Goal: Information Seeking & Learning: Learn about a topic

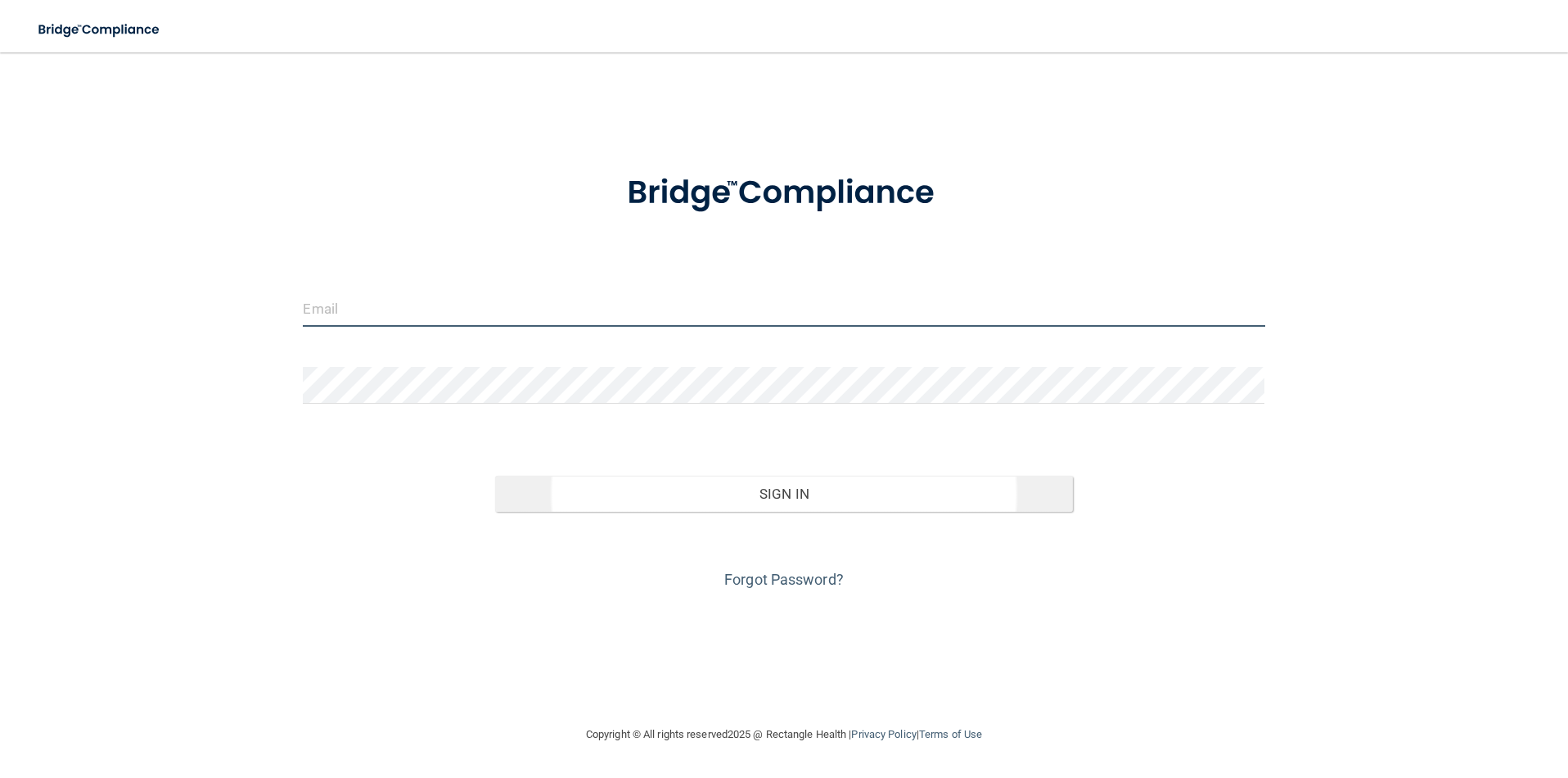
type input "[EMAIL_ADDRESS][DOMAIN_NAME]"
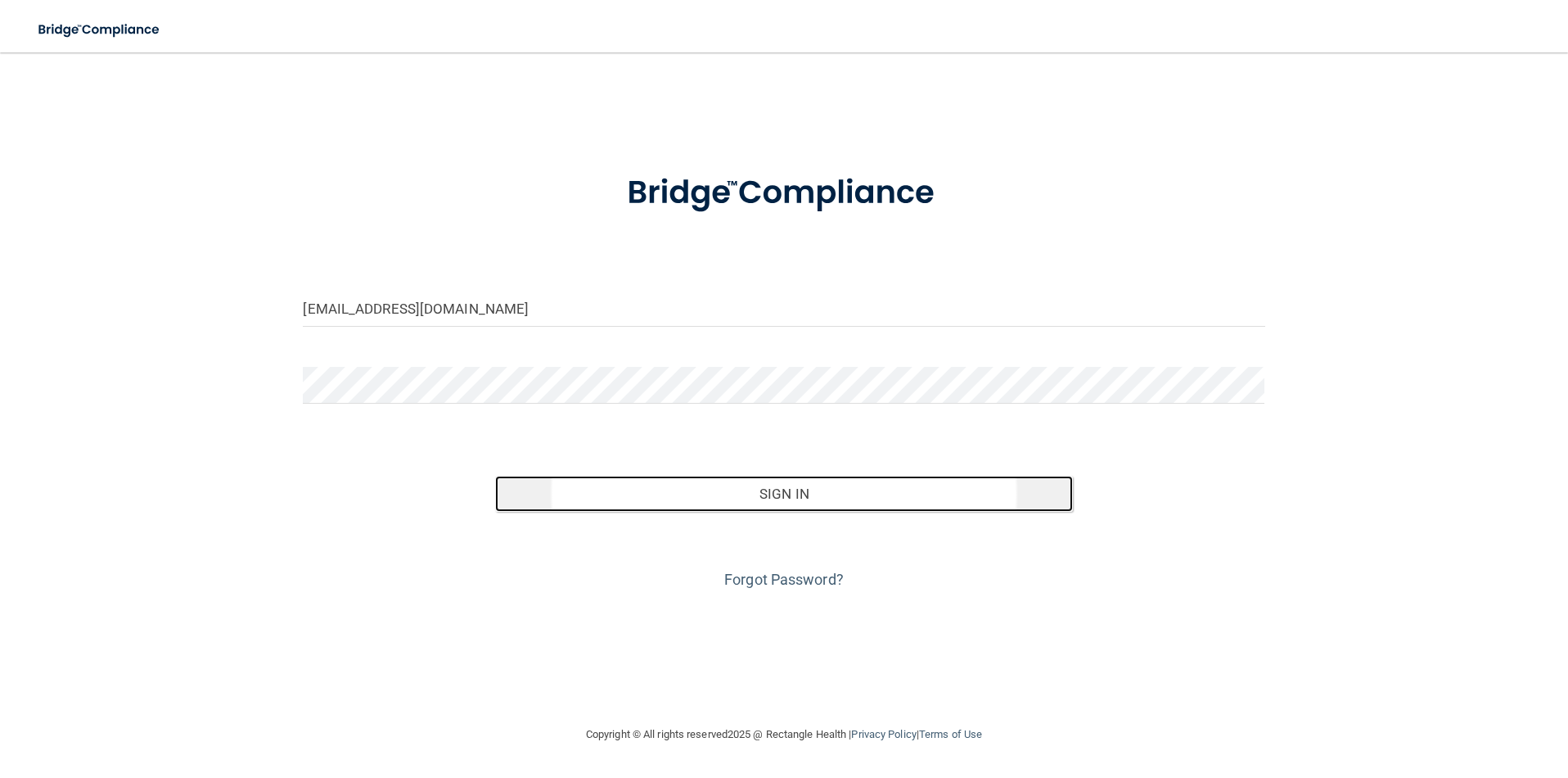
click at [802, 497] on button "Sign In" at bounding box center [783, 494] width 577 height 36
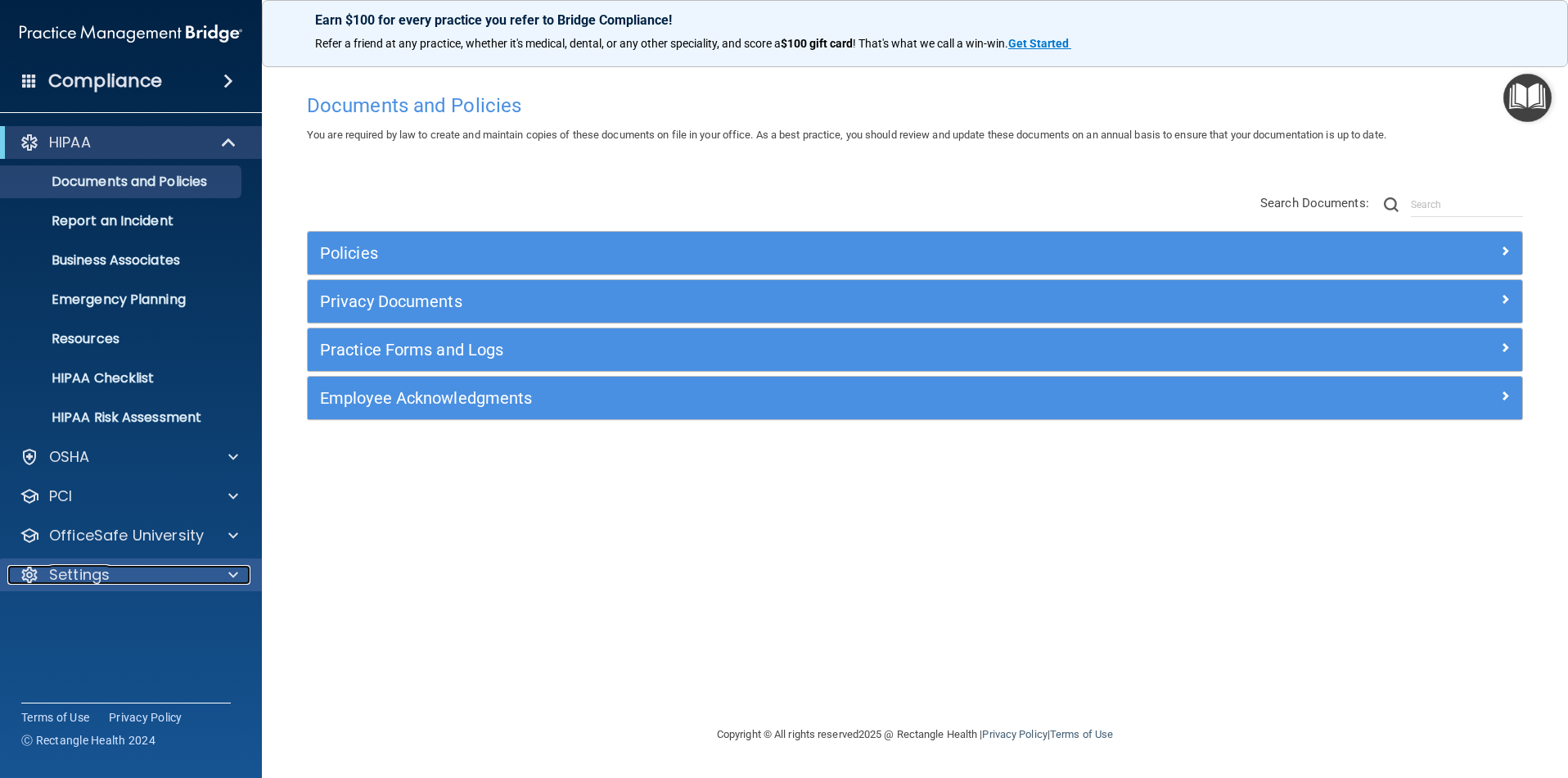
click at [220, 571] on div at bounding box center [230, 574] width 41 height 19
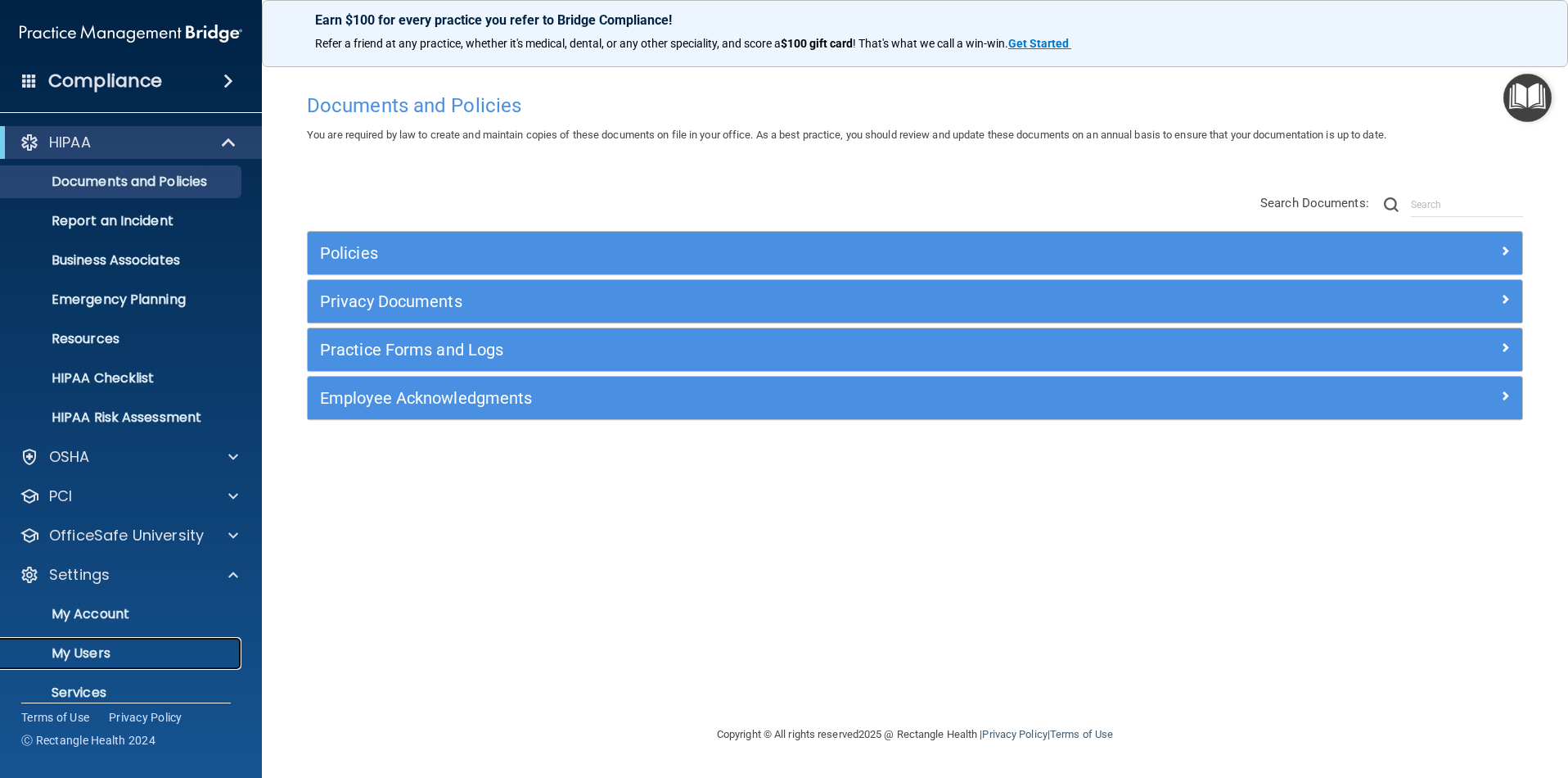
click at [102, 649] on p "My Users" at bounding box center [121, 654] width 223 height 17
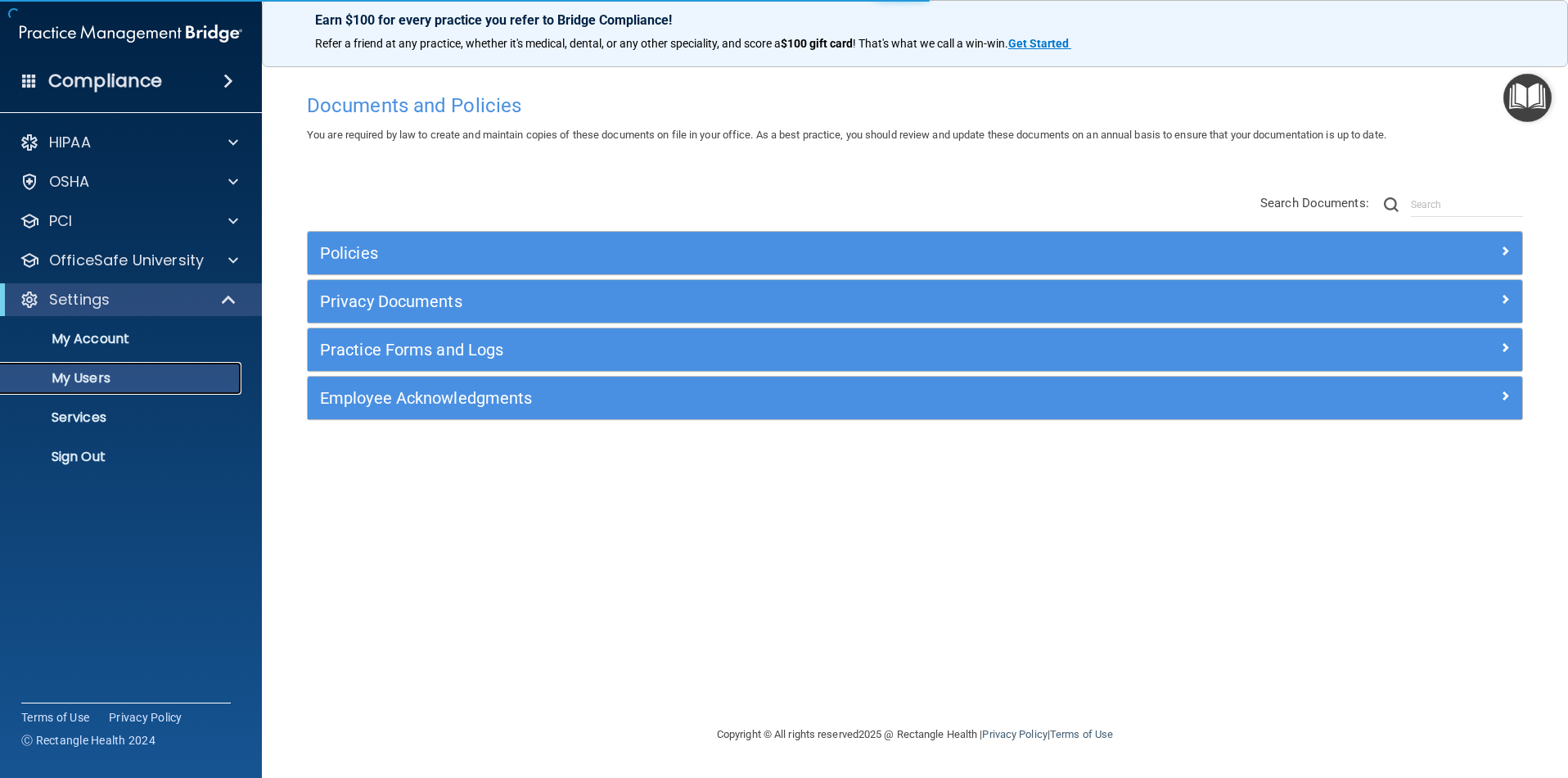
select select "20"
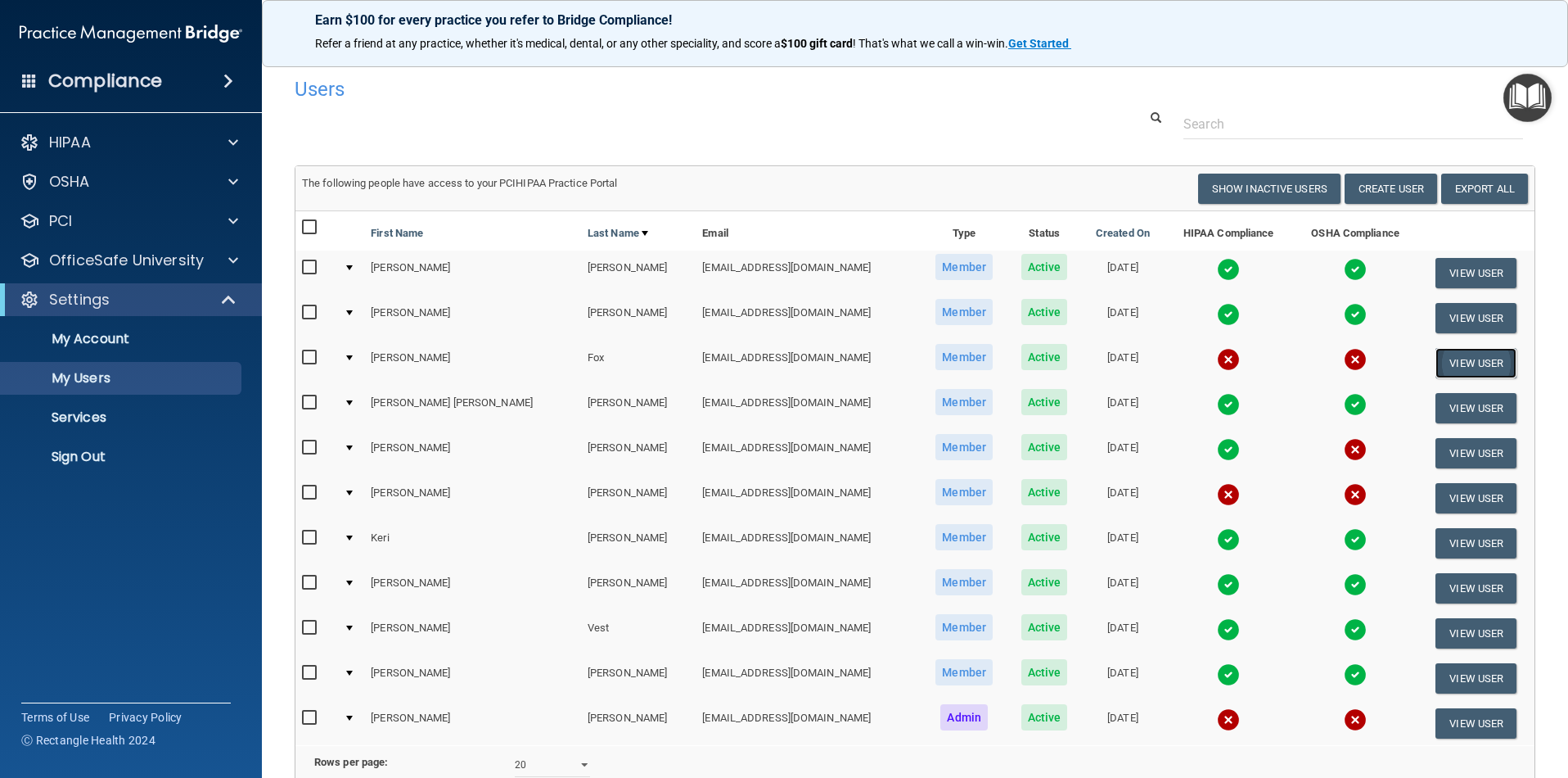
click at [1450, 362] on button "View User" at bounding box center [1475, 363] width 81 height 31
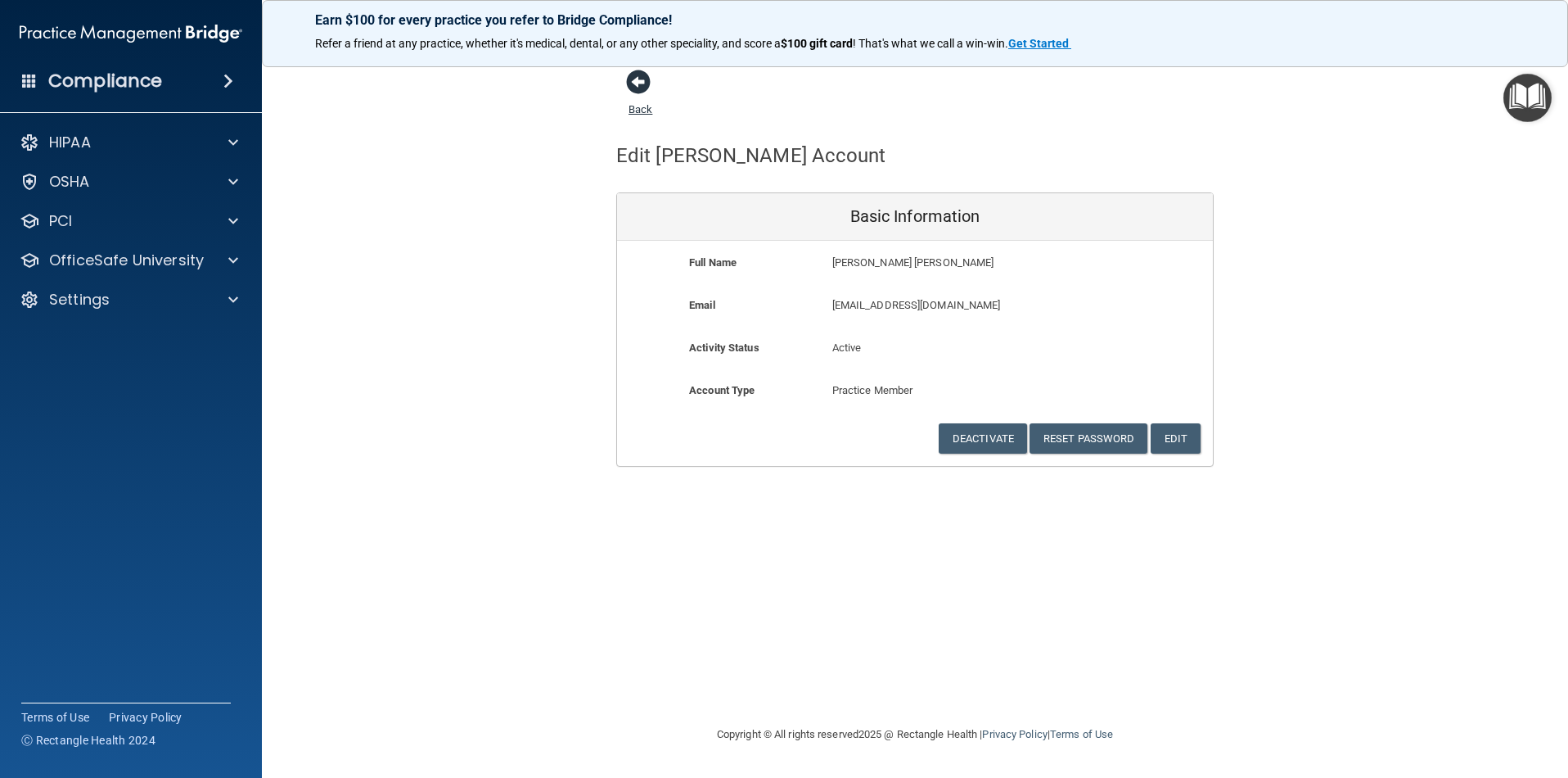
click at [638, 81] on span at bounding box center [638, 82] width 25 height 25
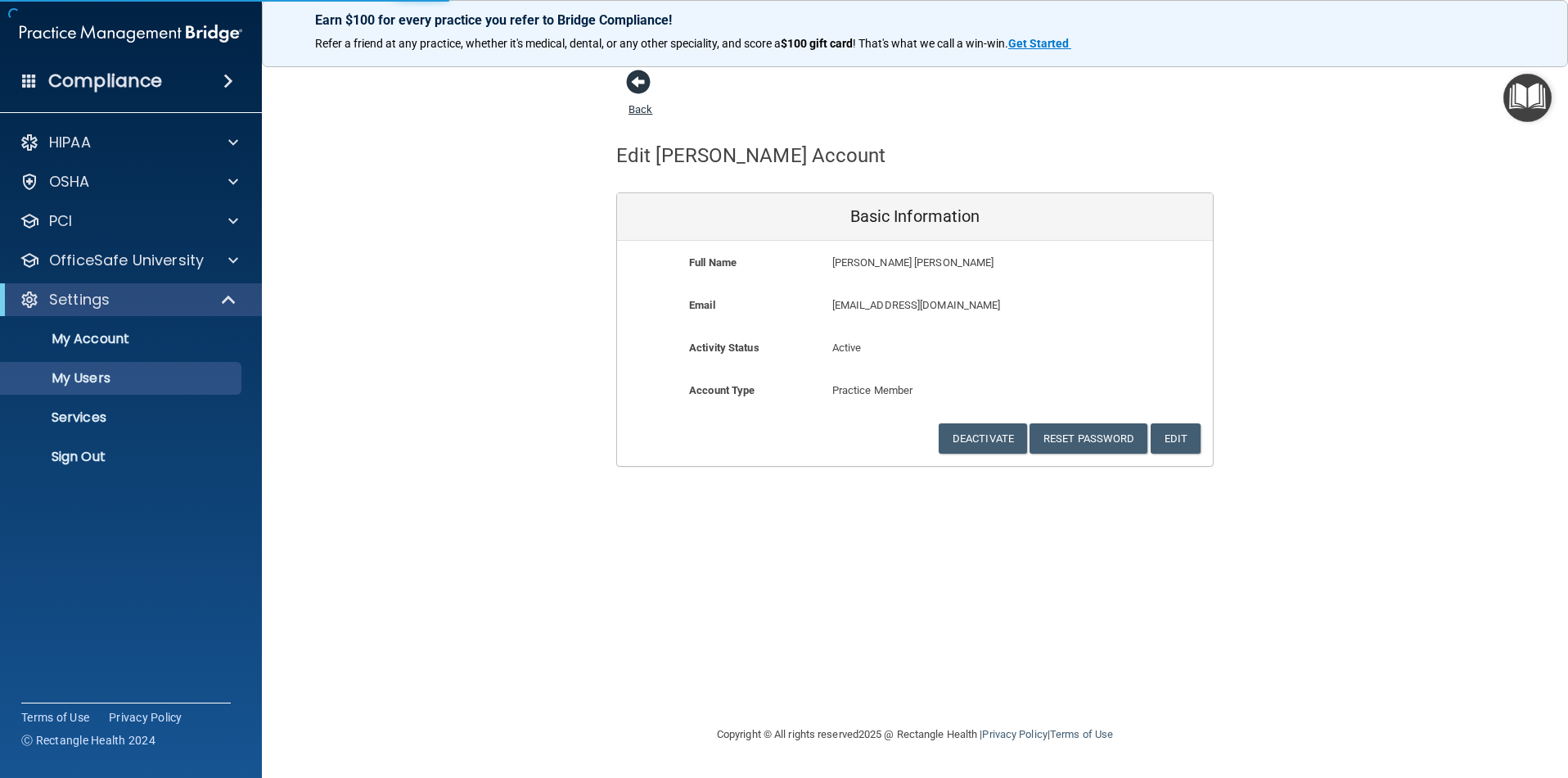
select select "20"
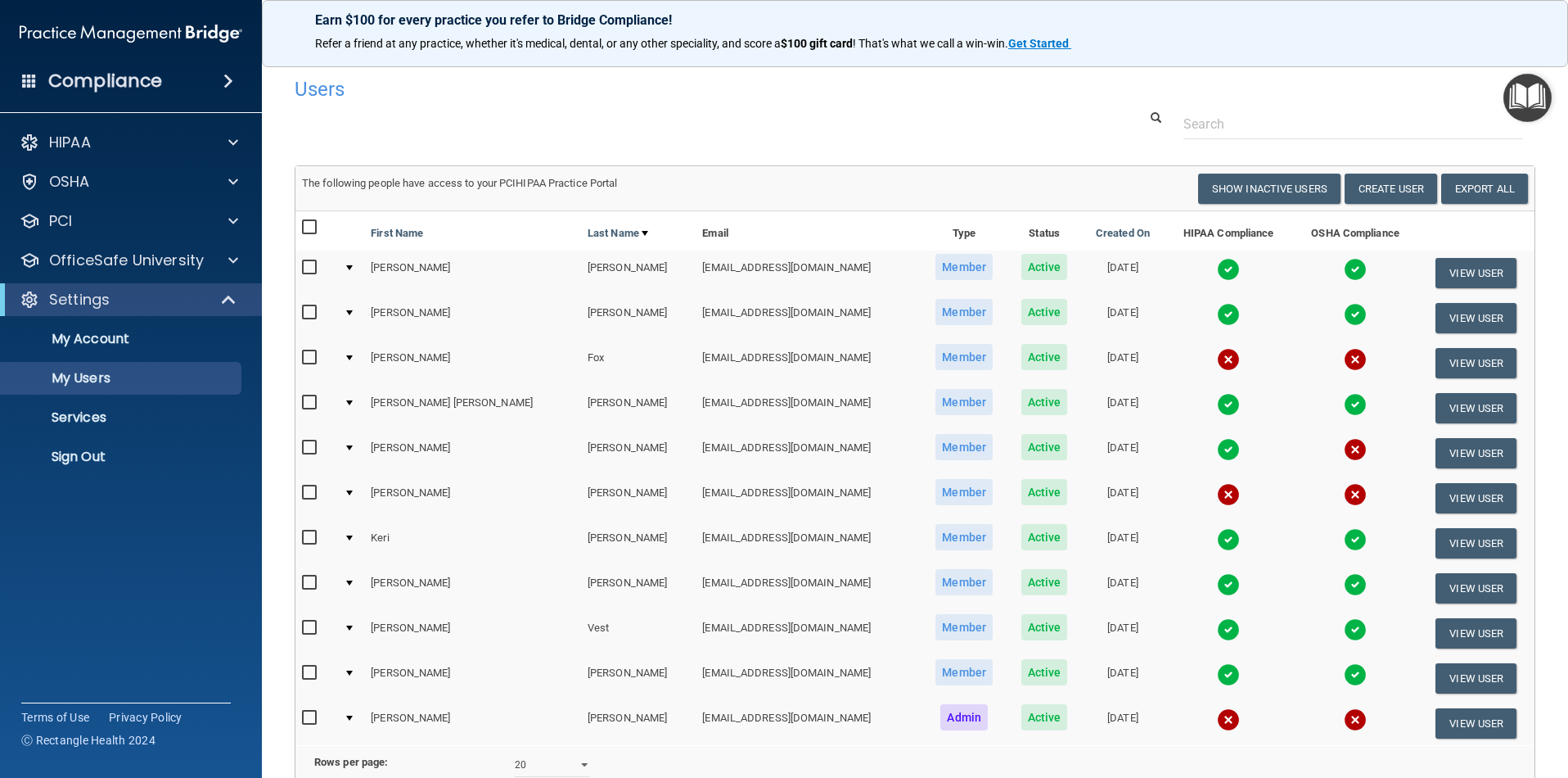
click at [1343, 452] on img at bounding box center [1354, 449] width 23 height 23
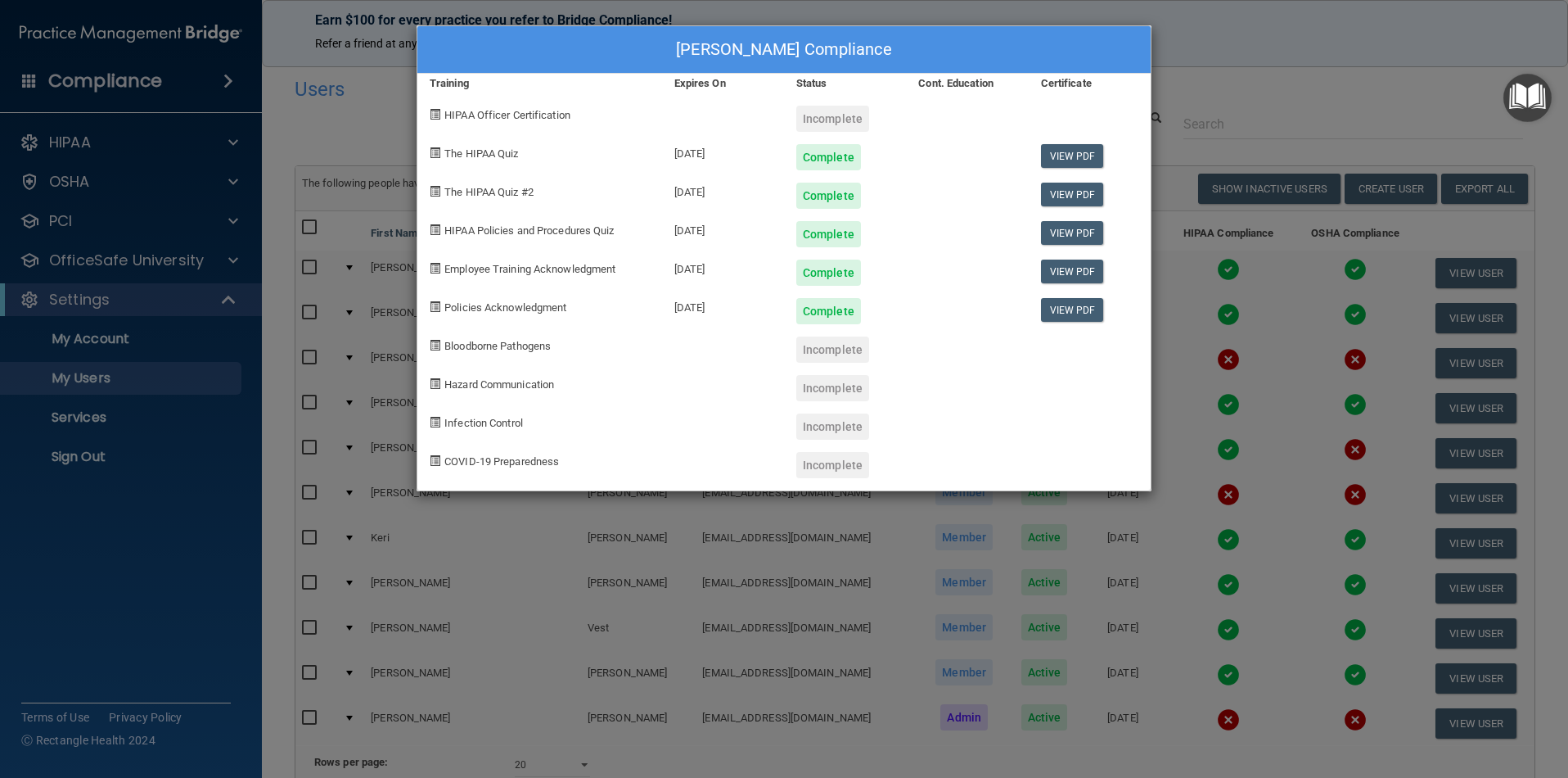
click at [849, 355] on div "Incomplete" at bounding box center [832, 349] width 73 height 26
click at [1181, 25] on div "Brenda Lopez's Compliance Training Expires On Status Cont. Education Certificat…" at bounding box center [784, 389] width 1568 height 778
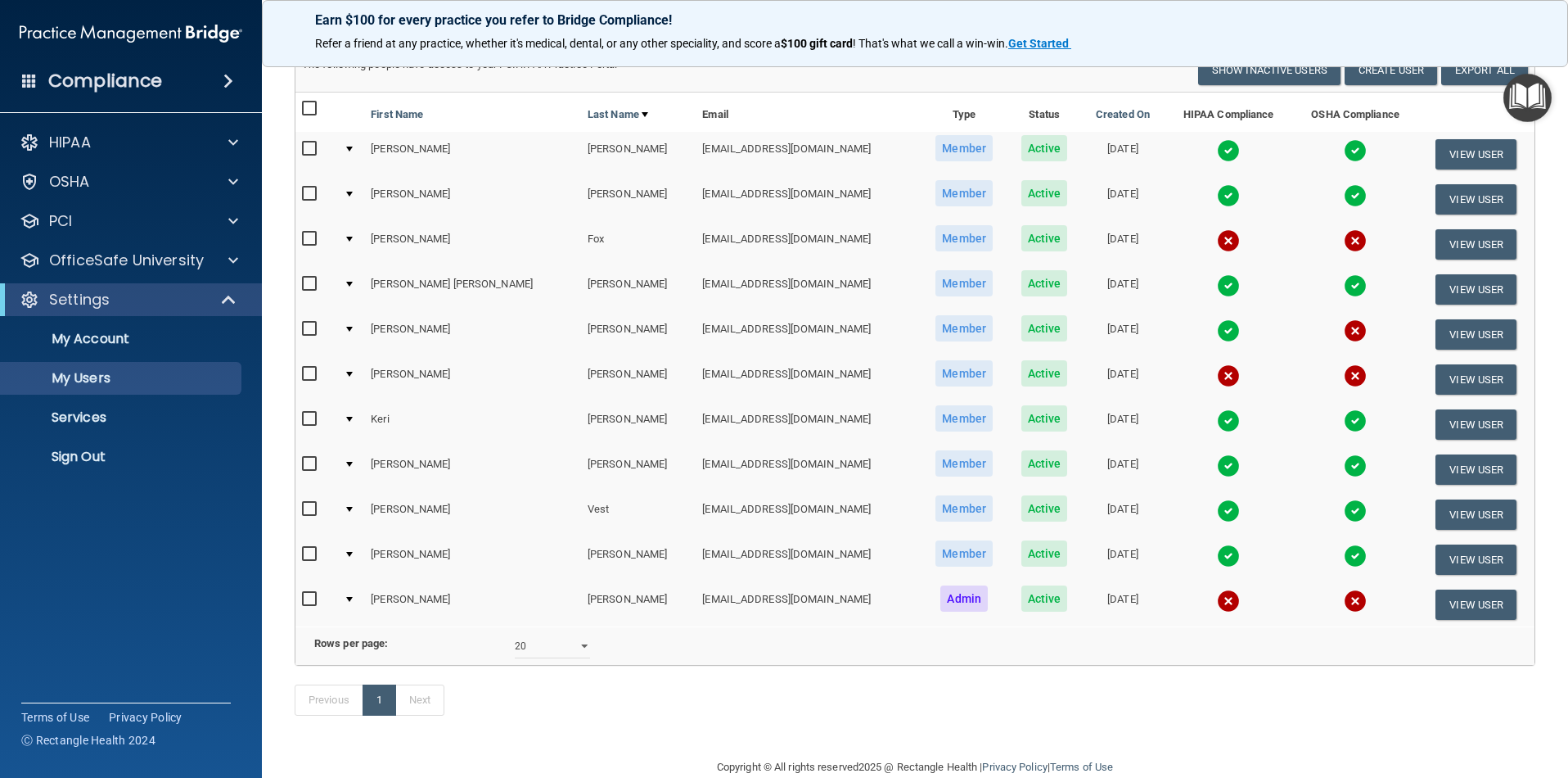
scroll to position [90, 0]
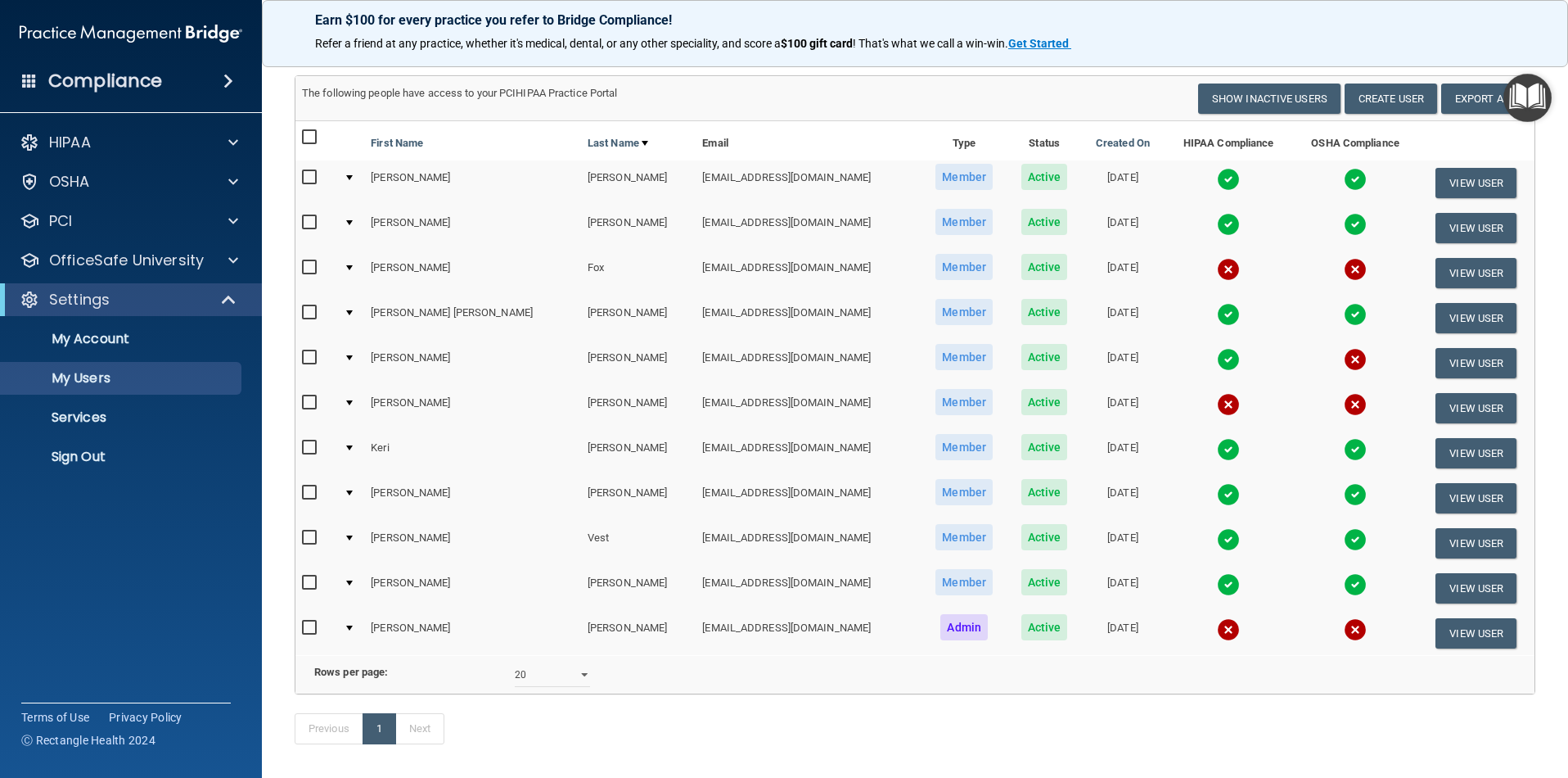
click at [1216, 629] on img at bounding box center [1227, 629] width 23 height 23
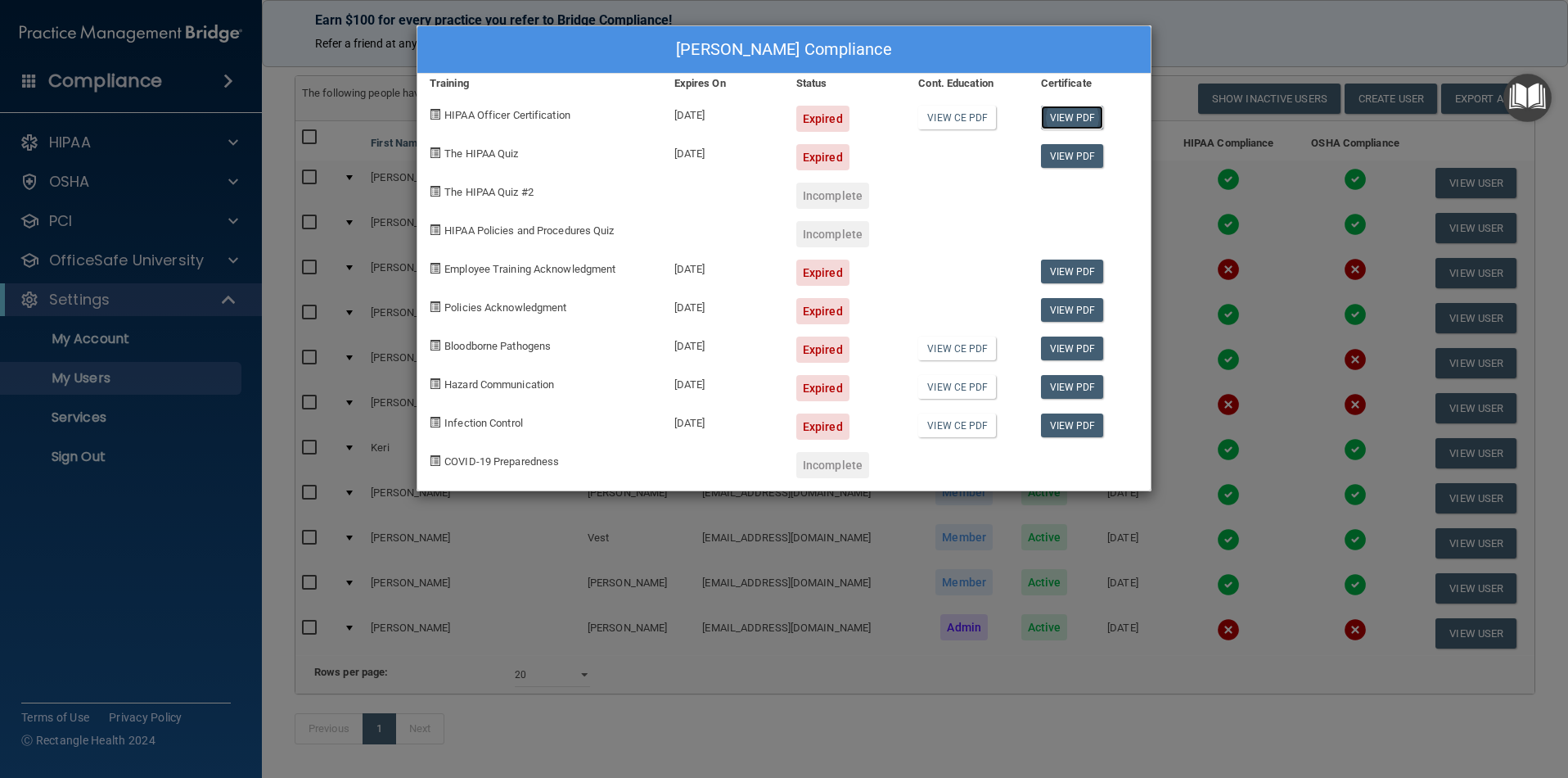
click at [1063, 120] on link "View PDF" at bounding box center [1072, 118] width 63 height 24
click at [955, 121] on link "View CE PDF" at bounding box center [957, 118] width 78 height 24
click at [528, 117] on span "HIPAA Officer Certification" at bounding box center [507, 115] width 126 height 12
click at [433, 120] on div "HIPAA Officer Certification" at bounding box center [540, 113] width 244 height 39
click at [433, 119] on span at bounding box center [434, 114] width 10 height 10
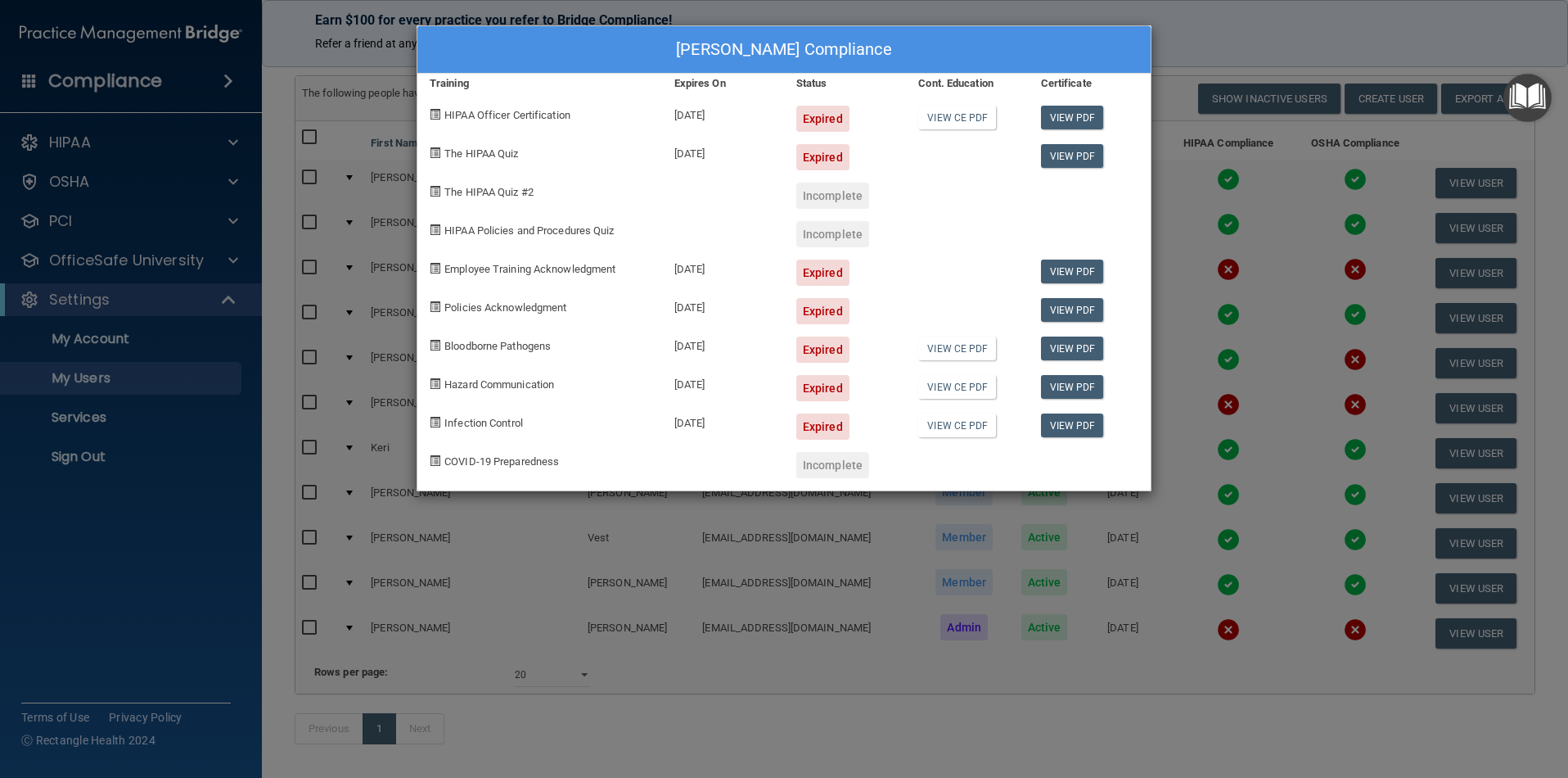
click at [815, 118] on div "Expired" at bounding box center [822, 119] width 53 height 26
click at [1188, 30] on div "Regina R Williams's Compliance Training Expires On Status Cont. Education Certi…" at bounding box center [784, 389] width 1568 height 778
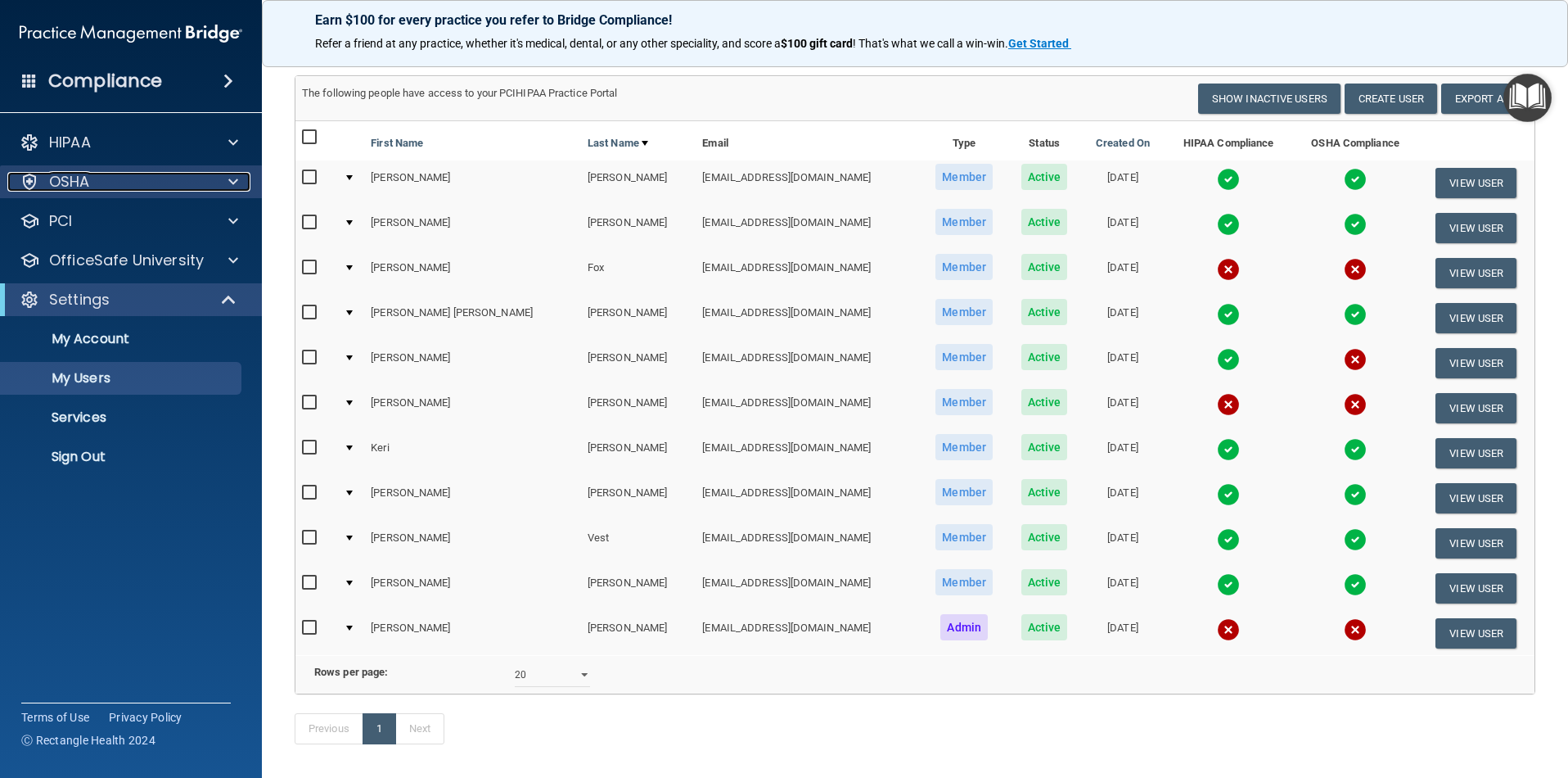
click at [125, 175] on div "OSHA" at bounding box center [108, 182] width 203 height 19
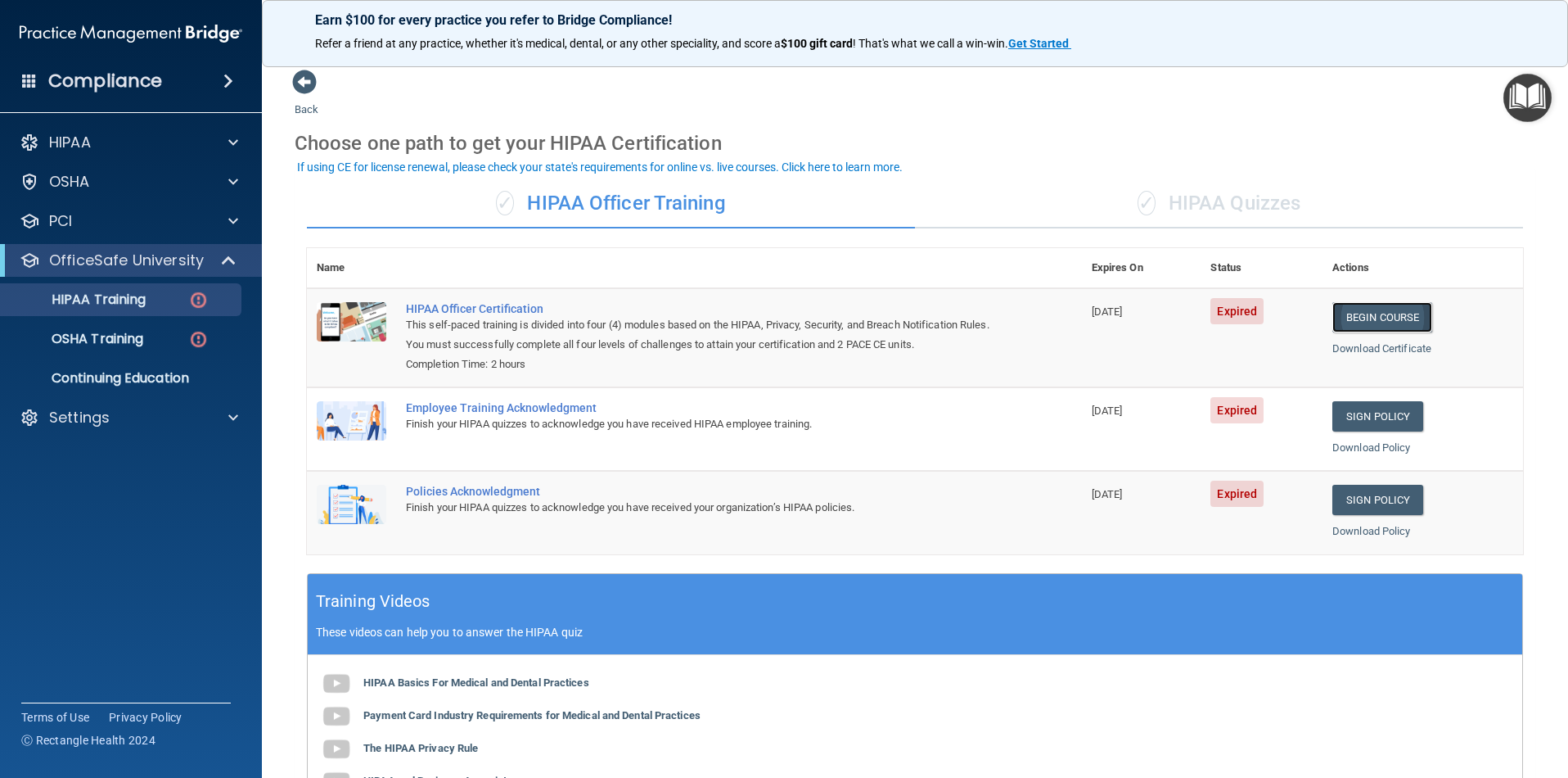
click at [1356, 313] on link "Begin Course" at bounding box center [1382, 317] width 100 height 31
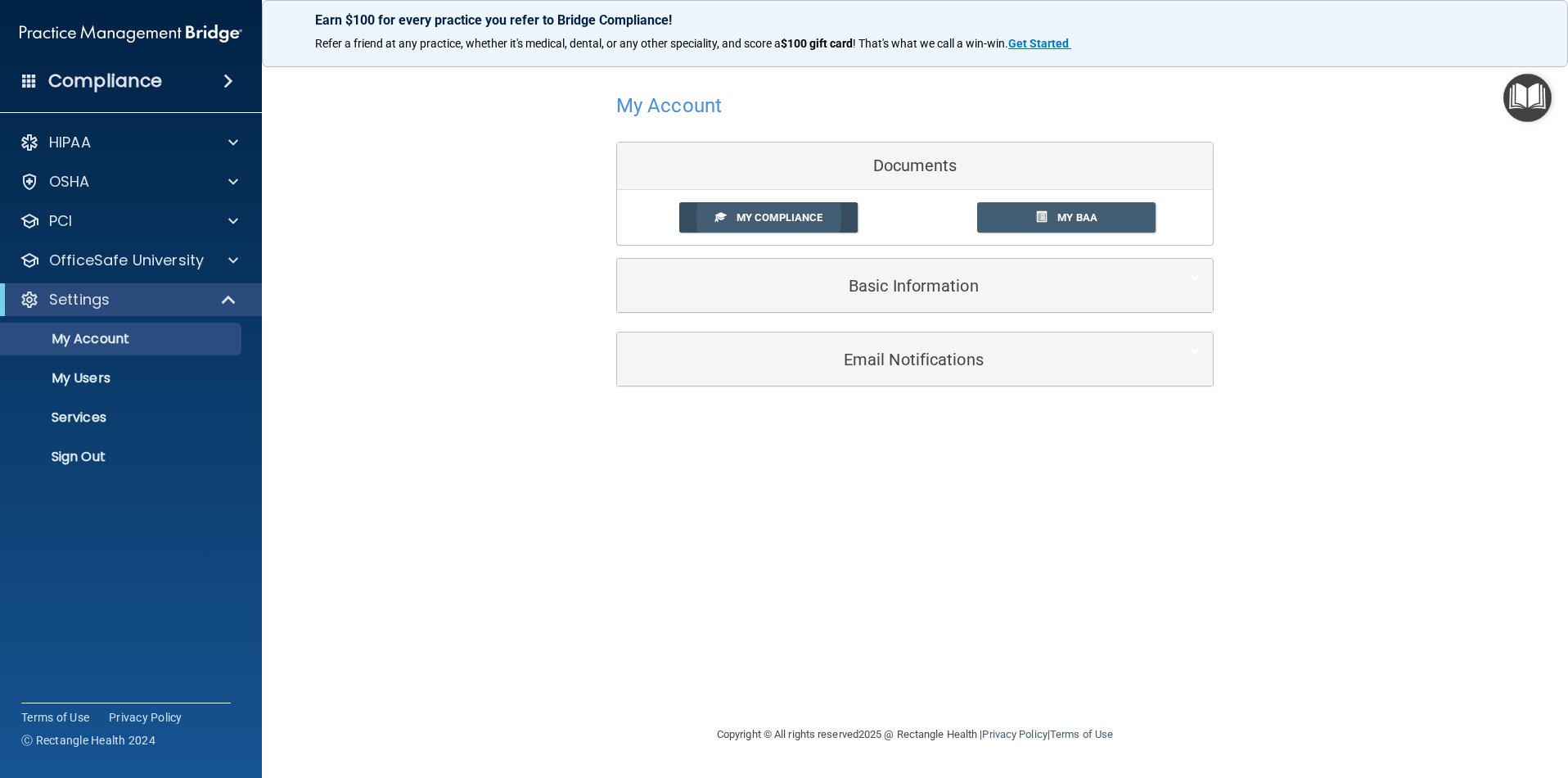
click at [808, 221] on span "My Compliance" at bounding box center [779, 217] width 86 height 12
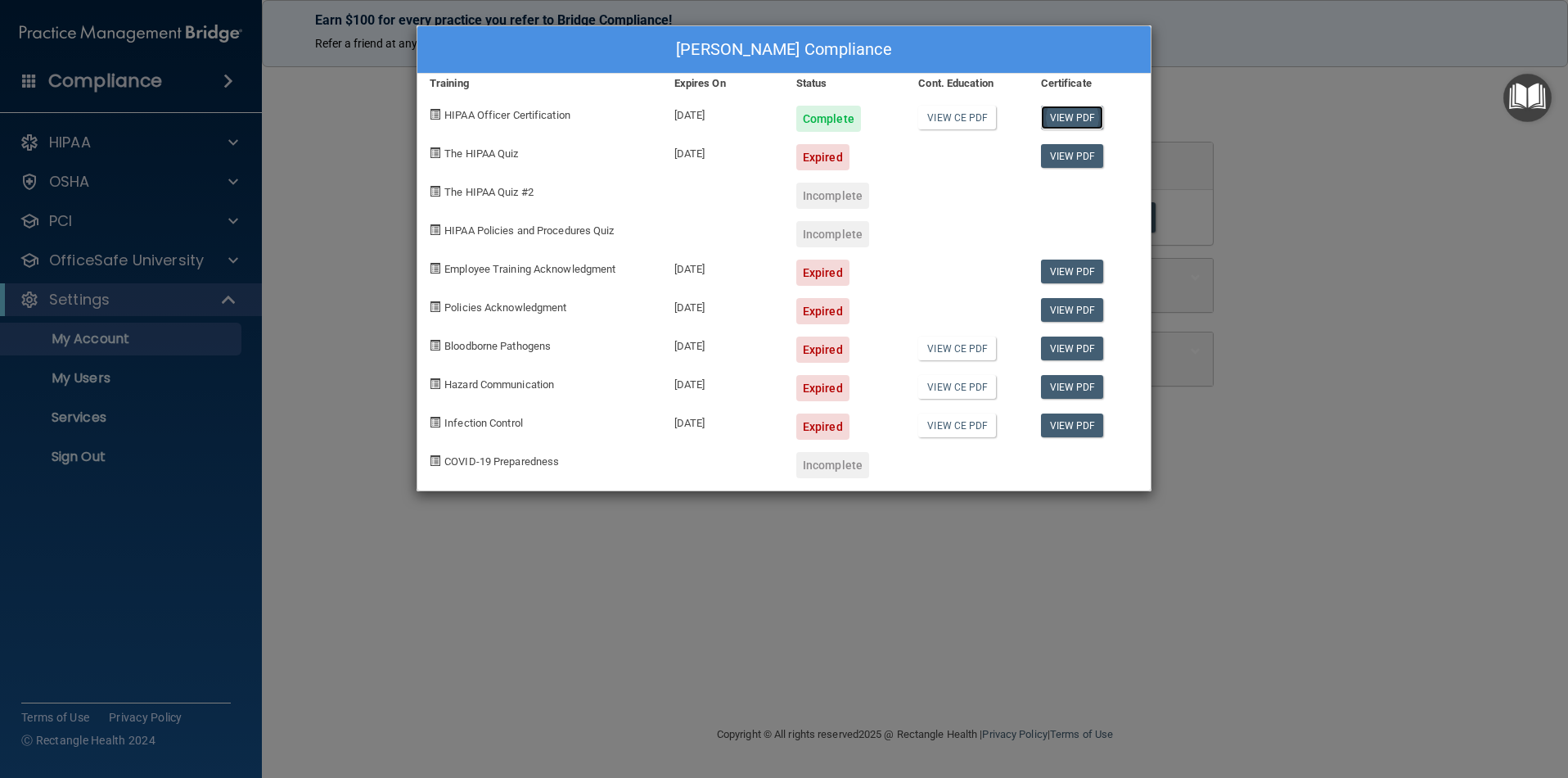
click at [1066, 118] on link "View PDF" at bounding box center [1072, 118] width 63 height 24
click at [1318, 182] on div "[PERSON_NAME] Compliance Training Expires On Status Cont. Education Certificate…" at bounding box center [784, 389] width 1568 height 778
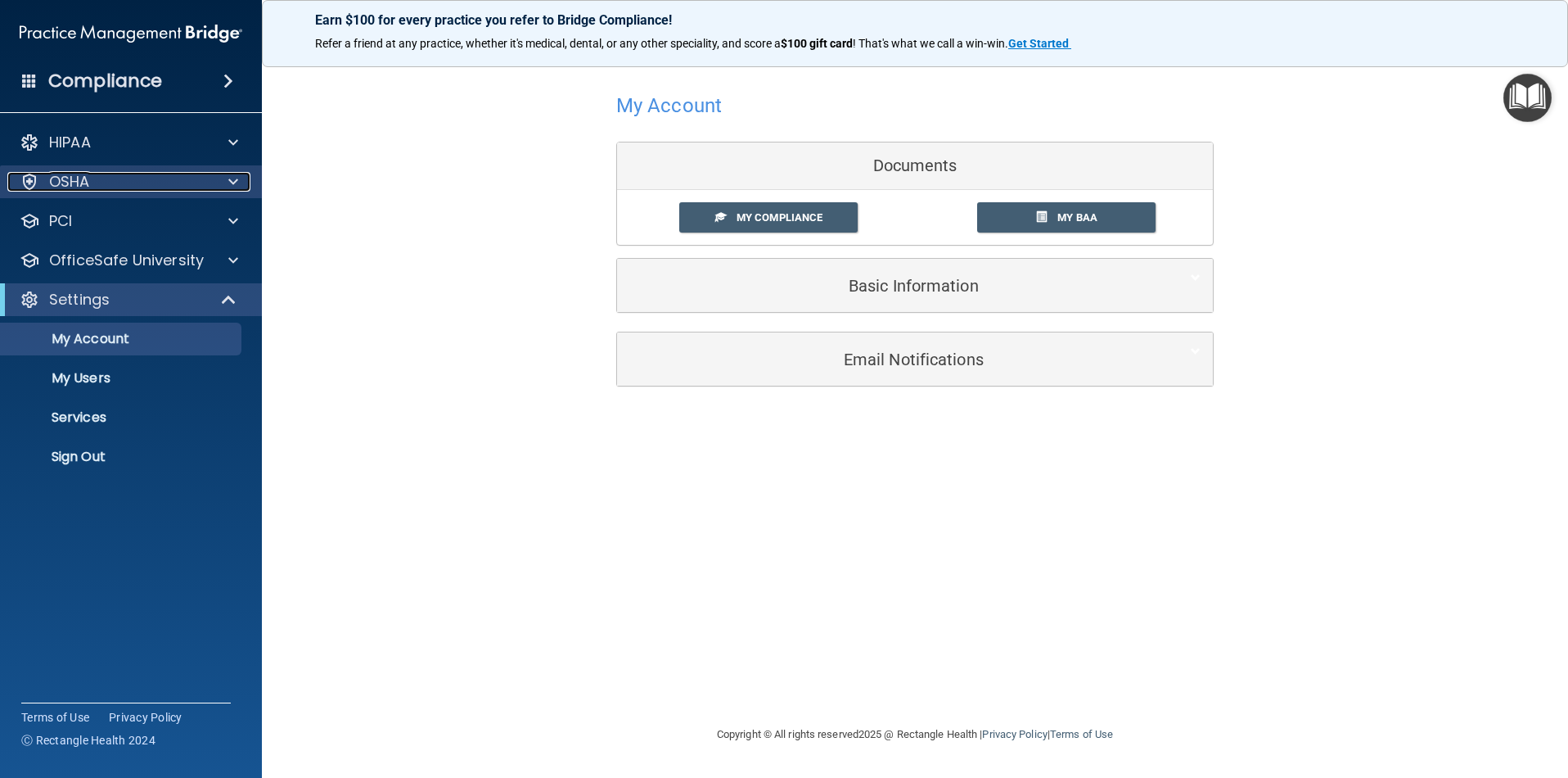
click at [83, 187] on p "OSHA" at bounding box center [69, 182] width 41 height 19
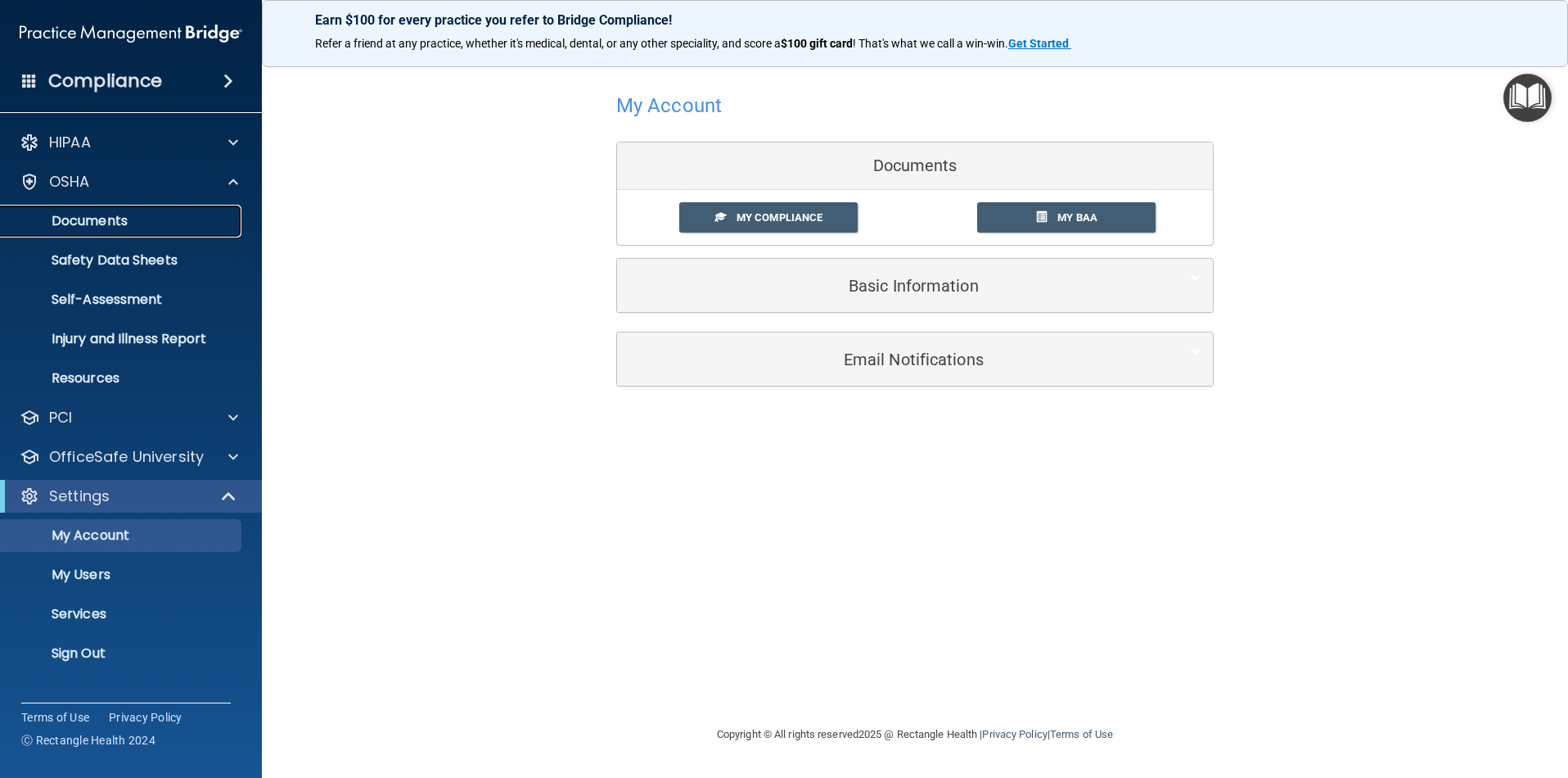
click at [93, 227] on p "Documents" at bounding box center [121, 221] width 223 height 17
